Goal: Information Seeking & Learning: Learn about a topic

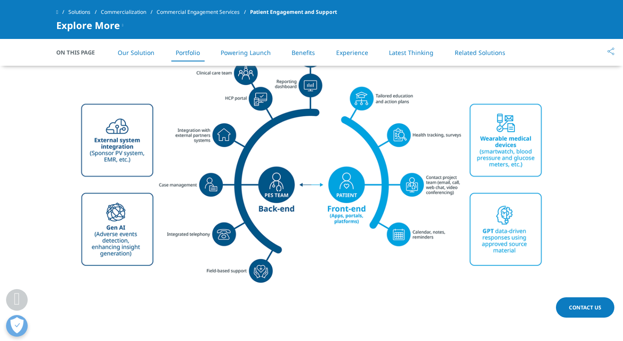
scroll to position [1389, 0]
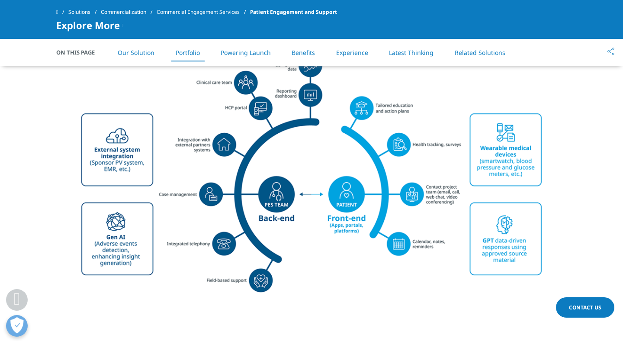
click at [310, 11] on span "Patient Engagement and Support" at bounding box center [293, 12] width 87 height 16
click at [227, 12] on link "Commercial Engagement Services" at bounding box center [203, 12] width 93 height 16
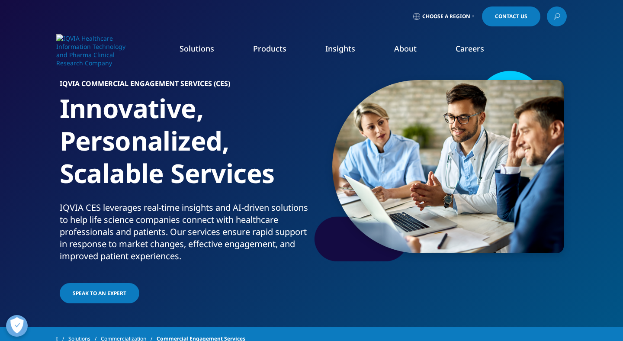
scroll to position [3, 0]
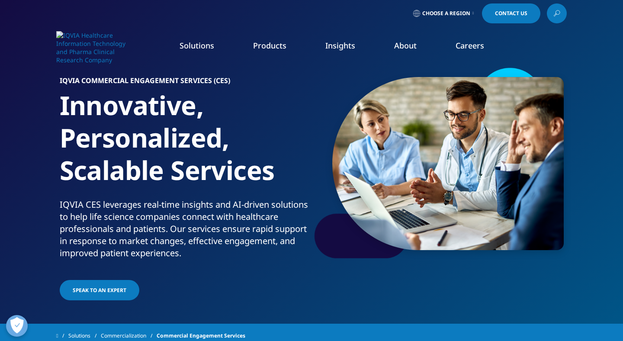
click at [92, 200] on link "Patient Engagement Suite" at bounding box center [89, 202] width 144 height 10
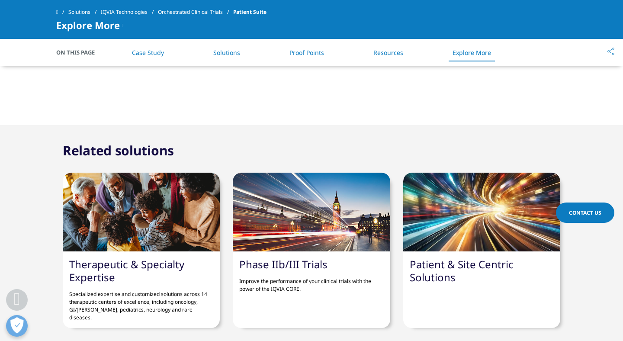
scroll to position [2016, 0]
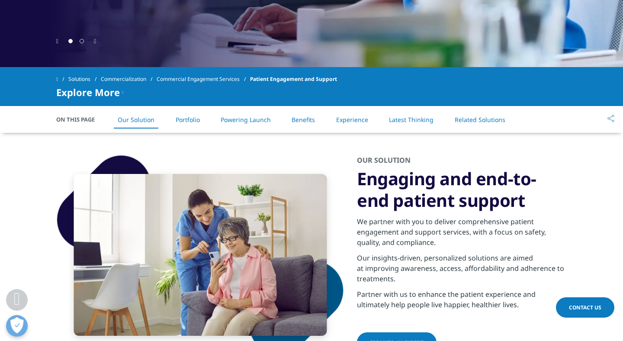
scroll to position [331, 0]
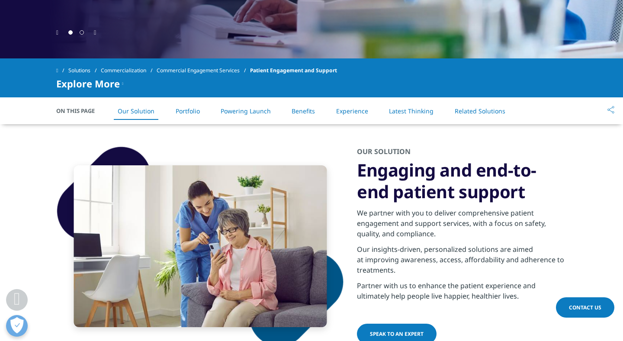
click at [351, 113] on link "Experience" at bounding box center [352, 111] width 32 height 8
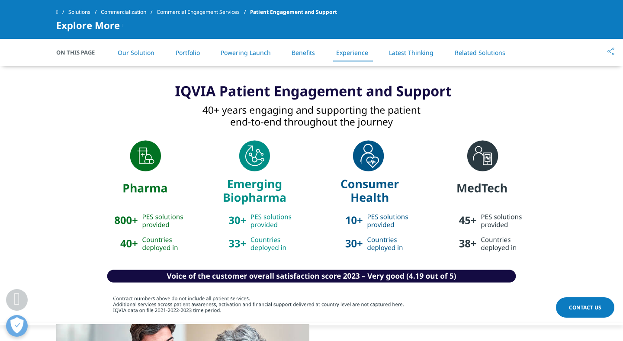
scroll to position [3481, 0]
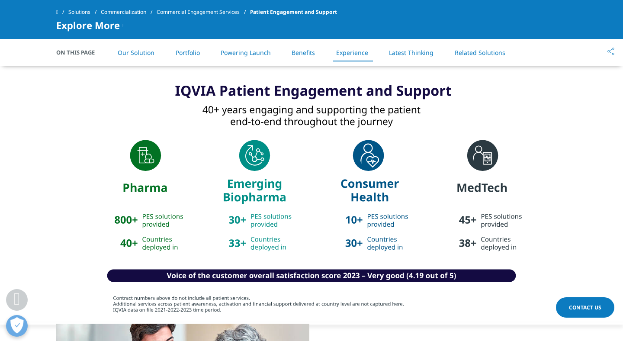
click at [46, 169] on section at bounding box center [311, 190] width 623 height 268
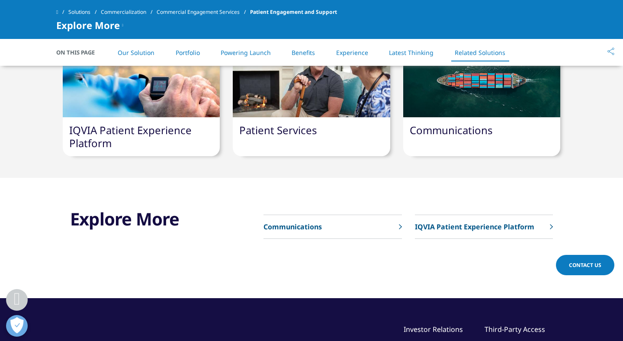
scroll to position [4609, 0]
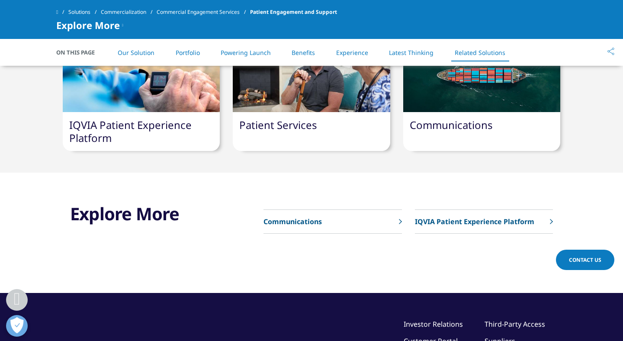
click at [148, 118] on link "IQVIA Patient Experience Platform" at bounding box center [130, 131] width 122 height 27
